Goal: Task Accomplishment & Management: Manage account settings

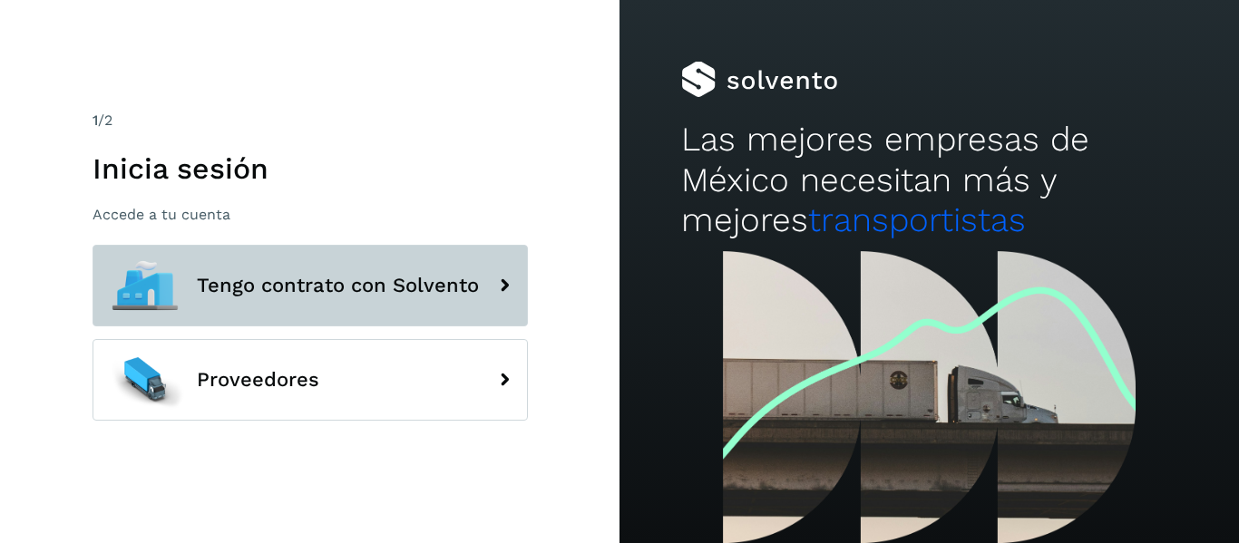
click at [424, 272] on button "Tengo contrato con Solvento" at bounding box center [309, 286] width 435 height 82
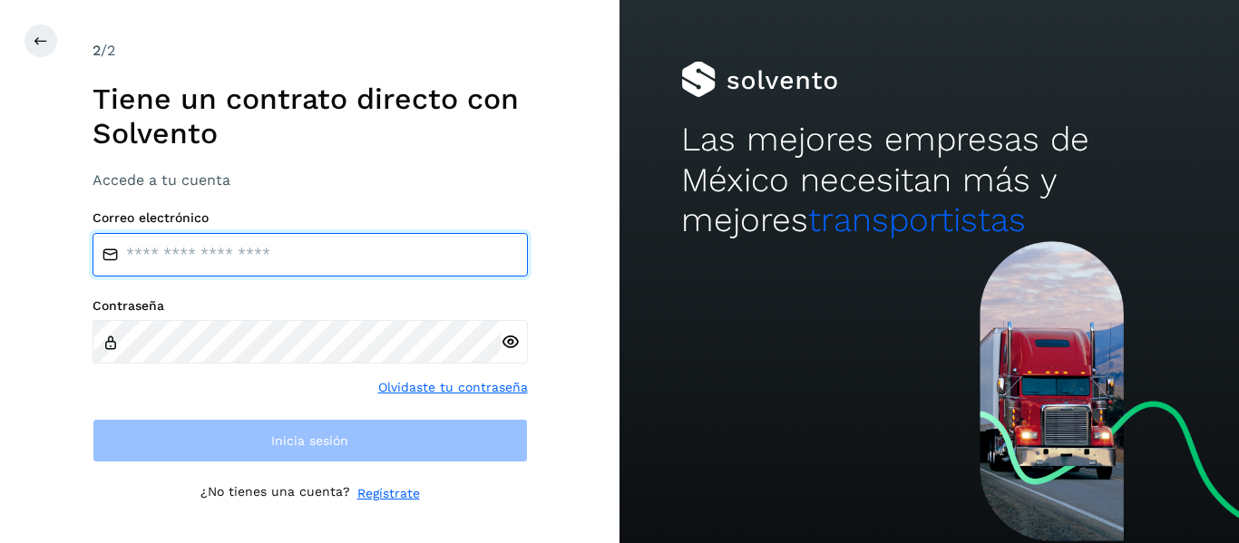
click at [293, 260] on input "email" at bounding box center [309, 255] width 435 height 44
type input "**********"
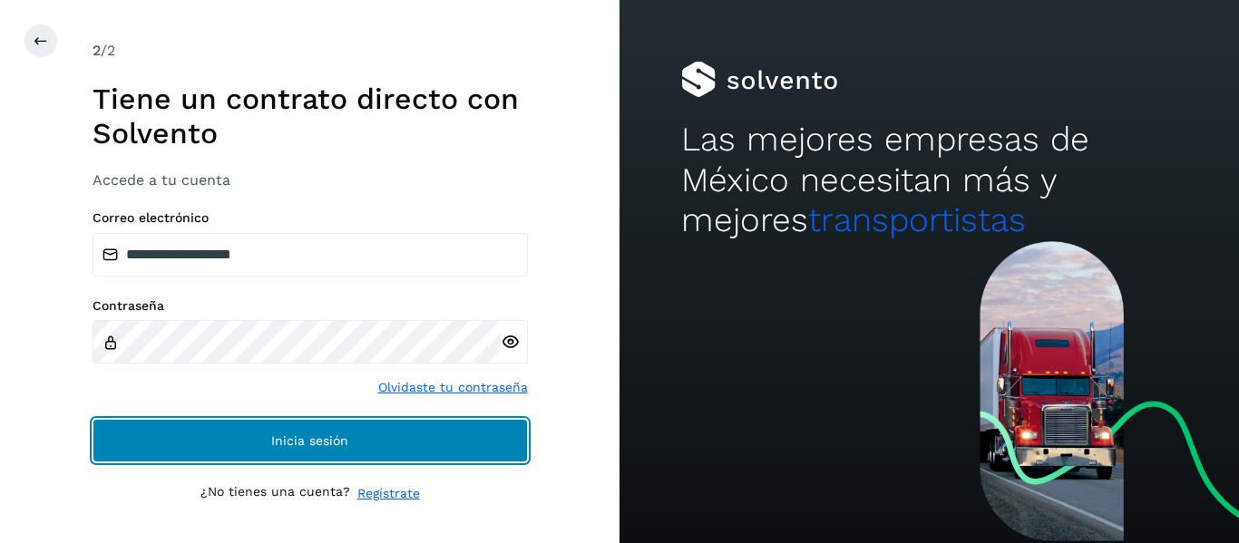
click at [331, 450] on button "Inicia sesión" at bounding box center [309, 441] width 435 height 44
